Goal: Find specific page/section: Find specific page/section

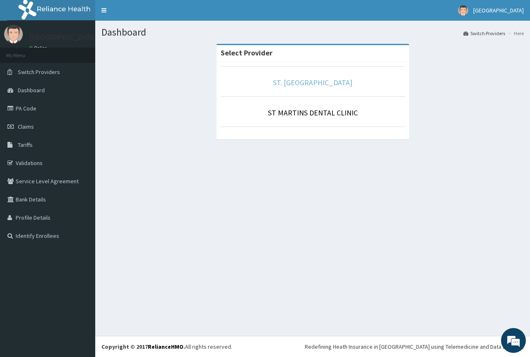
click at [313, 82] on link "ST. [GEOGRAPHIC_DATA]" at bounding box center [312, 83] width 79 height 10
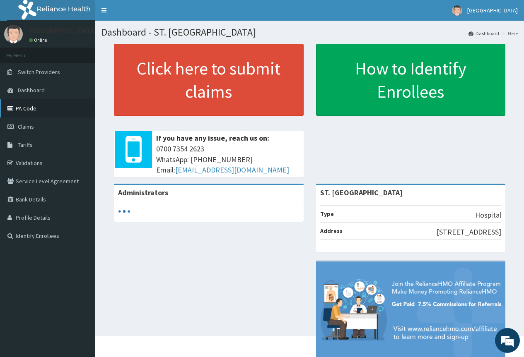
click at [35, 108] on link "PA Code" at bounding box center [47, 108] width 95 height 18
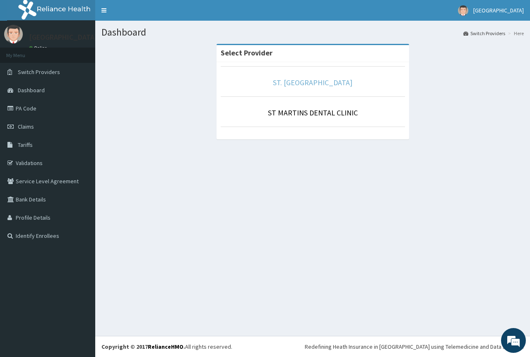
click at [315, 82] on link "ST. [GEOGRAPHIC_DATA]" at bounding box center [312, 83] width 79 height 10
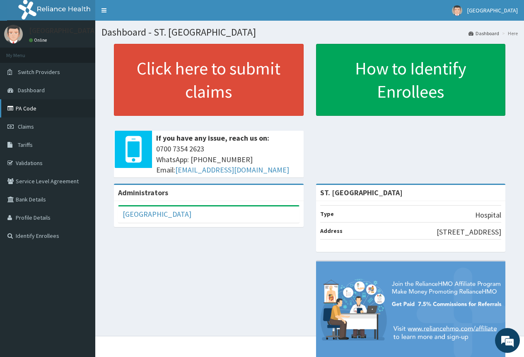
click at [31, 106] on link "PA Code" at bounding box center [47, 108] width 95 height 18
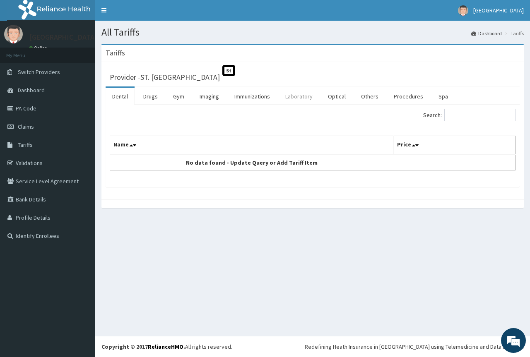
click at [299, 99] on link "Laboratory" at bounding box center [299, 96] width 41 height 17
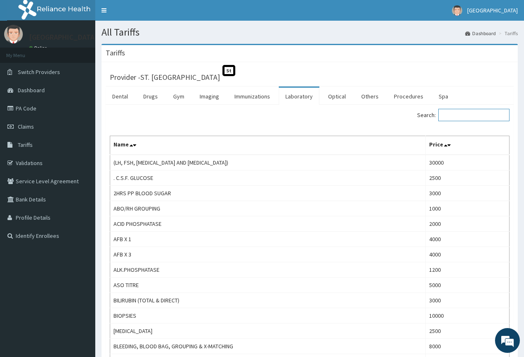
click at [460, 115] on input "Search:" at bounding box center [473, 115] width 71 height 12
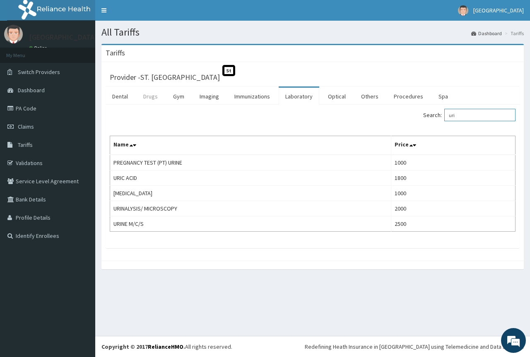
type input "uri"
click at [153, 98] on link "Drugs" at bounding box center [151, 96] width 28 height 17
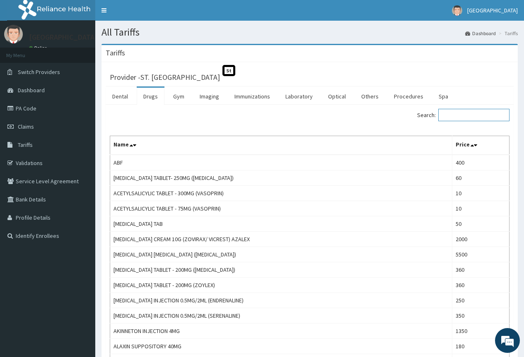
click at [456, 116] on input "Search:" at bounding box center [473, 115] width 71 height 12
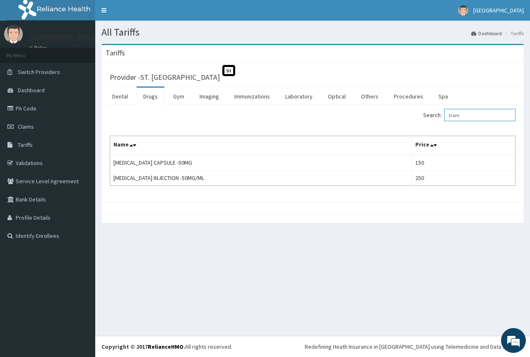
drag, startPoint x: 469, startPoint y: 117, endPoint x: 418, endPoint y: 131, distance: 53.6
click at [418, 131] on div "Search: tram Name Price [MEDICAL_DATA] CAPSULE -50MG 150 [MEDICAL_DATA] INJECTI…" at bounding box center [313, 147] width 406 height 77
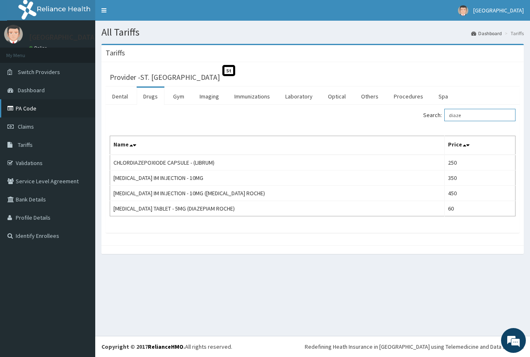
type input "diaze"
click at [30, 108] on link "PA Code" at bounding box center [47, 108] width 95 height 18
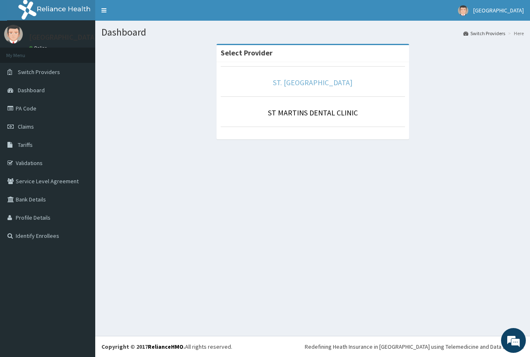
click at [311, 82] on link "ST. [GEOGRAPHIC_DATA]" at bounding box center [312, 83] width 79 height 10
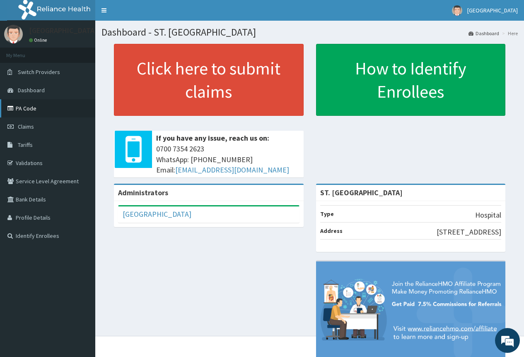
click at [23, 106] on link "PA Code" at bounding box center [47, 108] width 95 height 18
